Goal: Check status

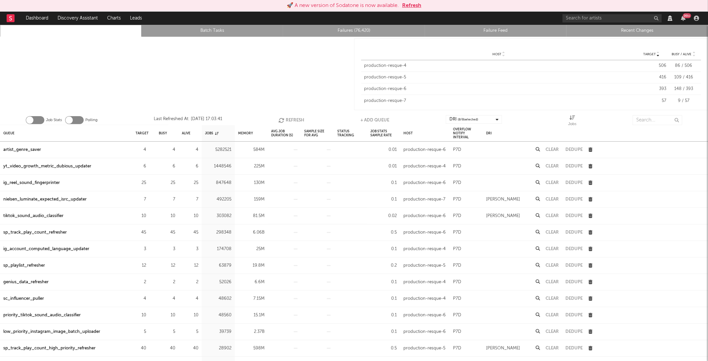
click at [405, 4] on button "Refresh" at bounding box center [411, 6] width 19 height 8
